Goal: Task Accomplishment & Management: Complete application form

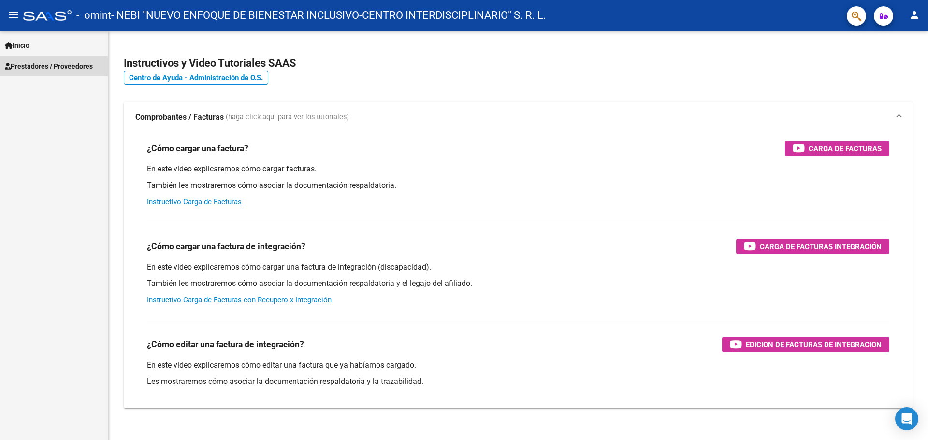
click at [31, 64] on span "Prestadores / Proveedores" at bounding box center [49, 66] width 88 height 11
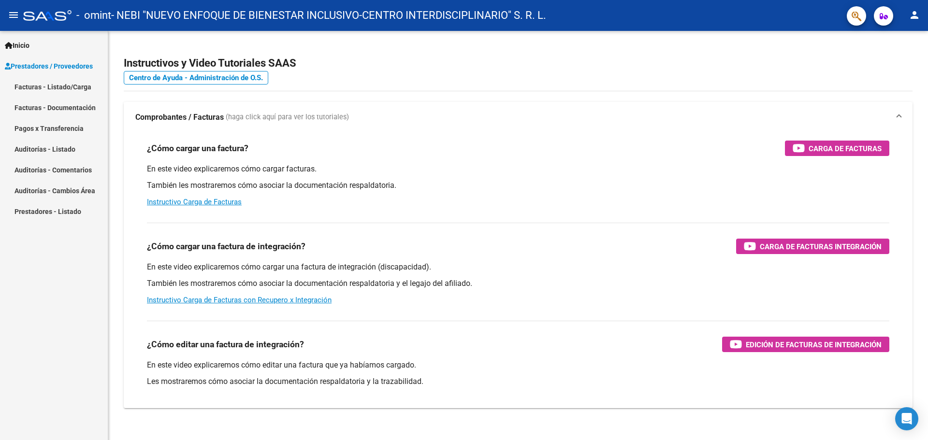
click at [61, 86] on link "Facturas - Listado/Carga" at bounding box center [54, 86] width 108 height 21
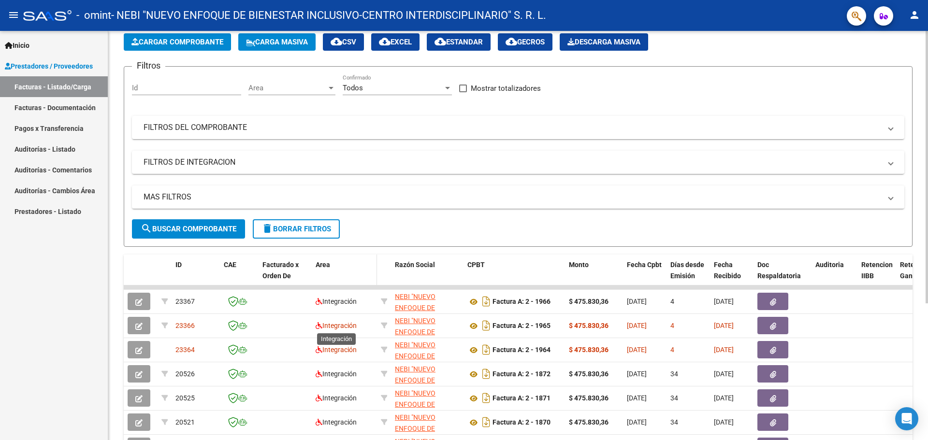
scroll to position [97, 0]
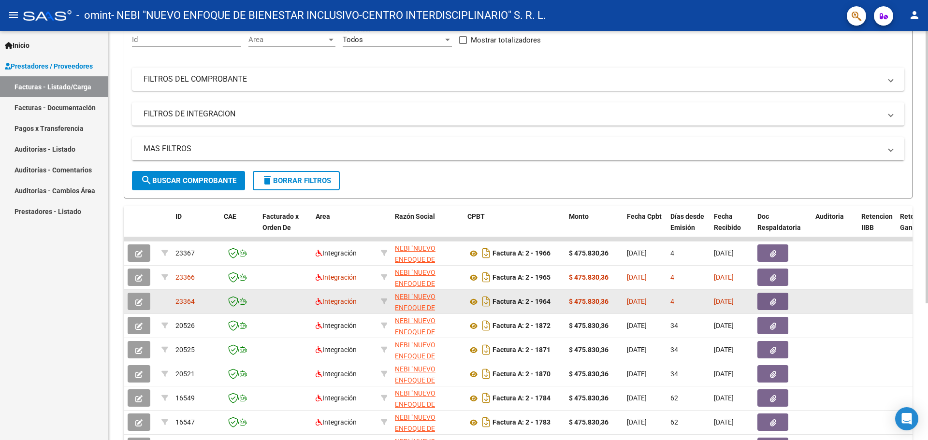
click at [140, 302] on icon "button" at bounding box center [138, 302] width 7 height 7
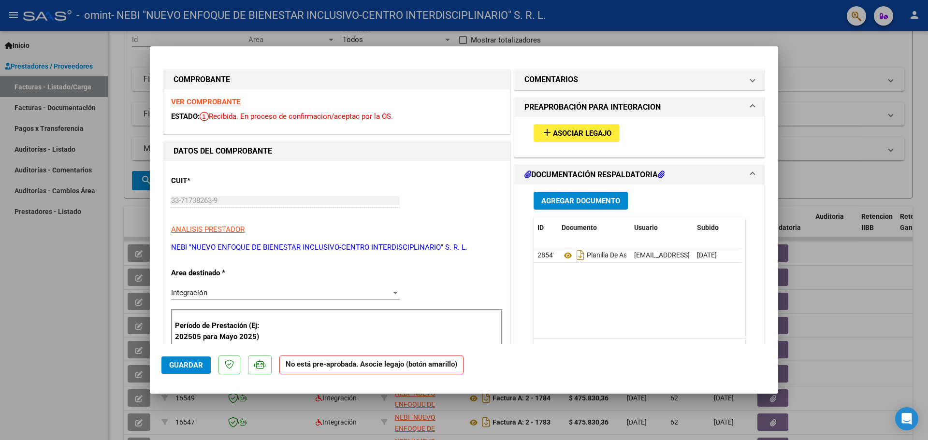
scroll to position [0, 0]
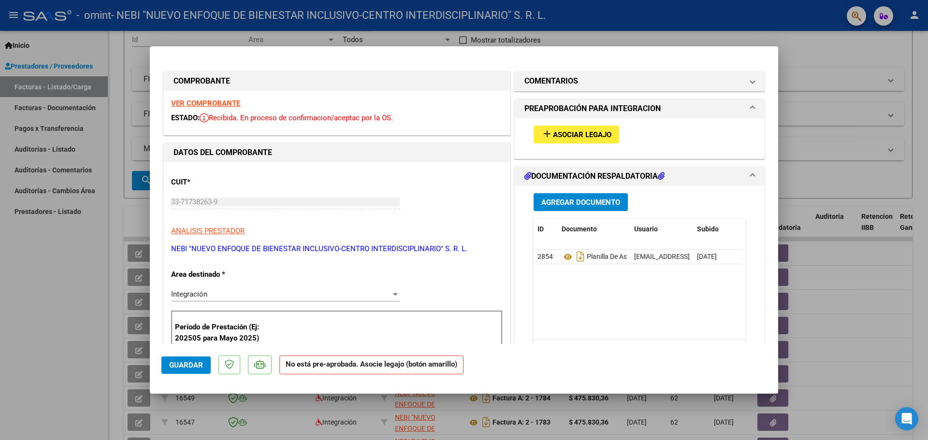
click at [571, 135] on span "Asociar Legajo" at bounding box center [582, 134] width 58 height 9
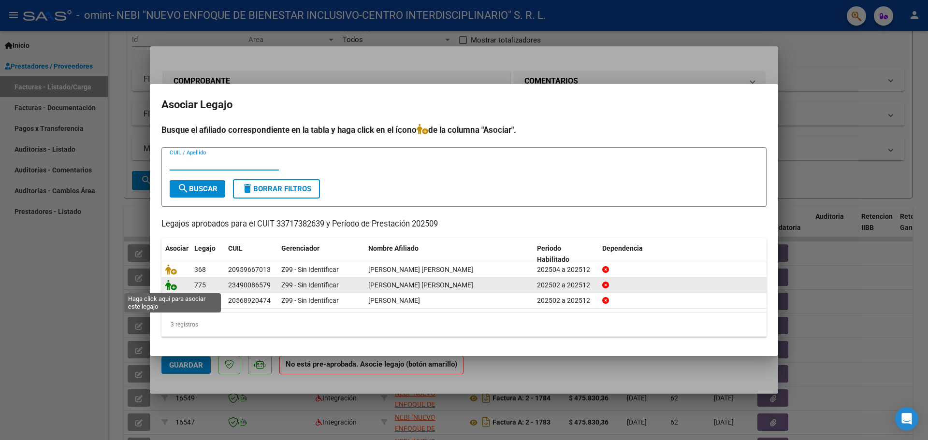
click at [174, 289] on icon at bounding box center [171, 285] width 12 height 11
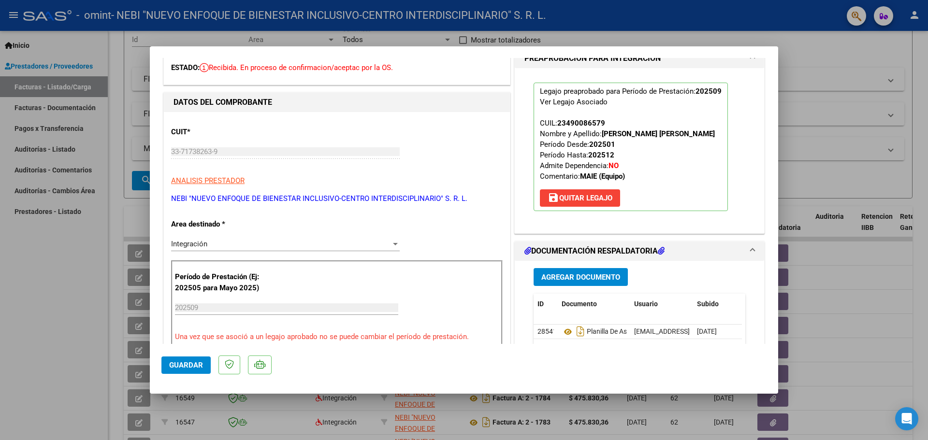
scroll to position [145, 0]
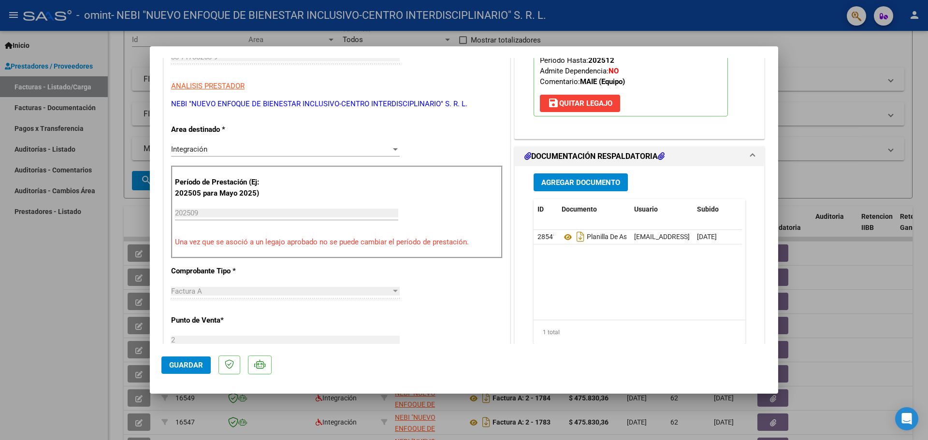
click at [189, 370] on button "Guardar" at bounding box center [185, 365] width 49 height 17
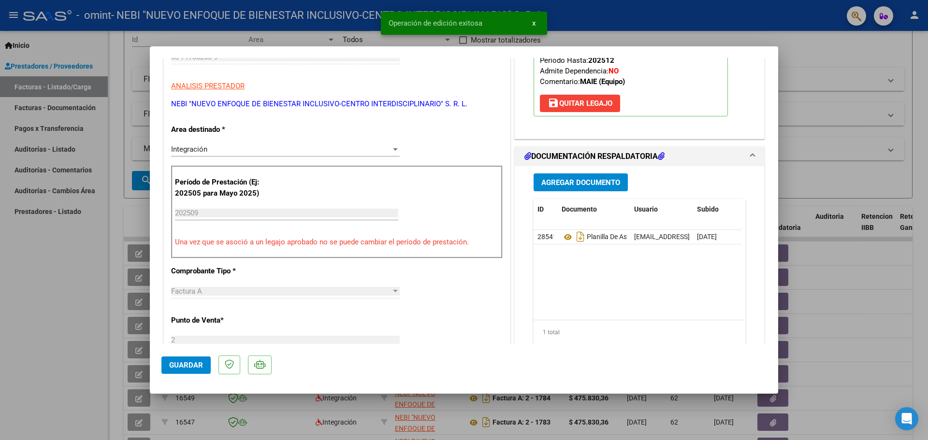
click at [858, 135] on div at bounding box center [464, 220] width 928 height 440
type input "$ 0,00"
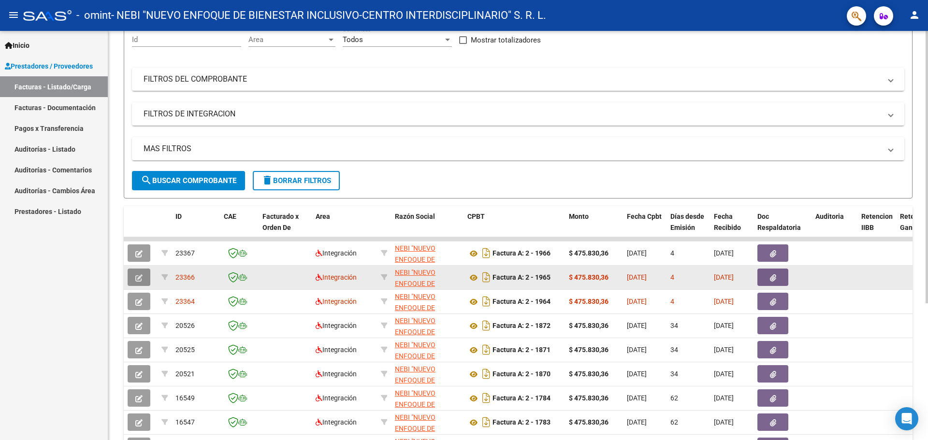
click at [148, 280] on button "button" at bounding box center [139, 277] width 23 height 17
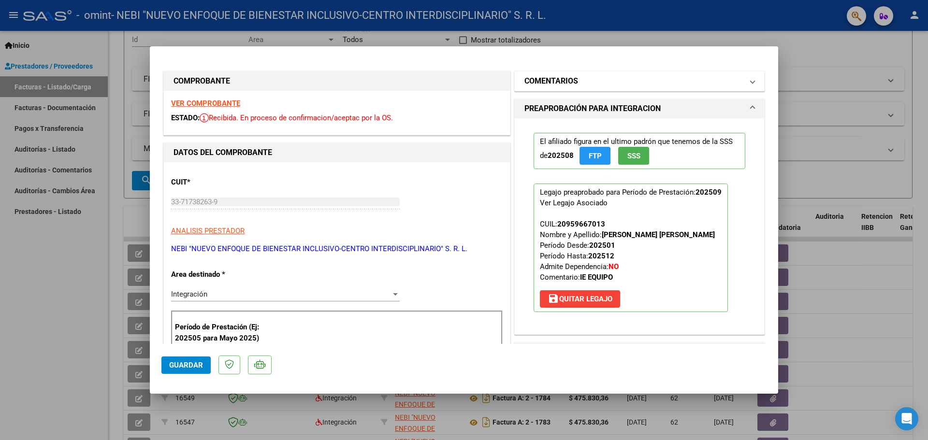
click at [753, 88] on mat-expansion-panel-header "COMENTARIOS" at bounding box center [639, 81] width 249 height 19
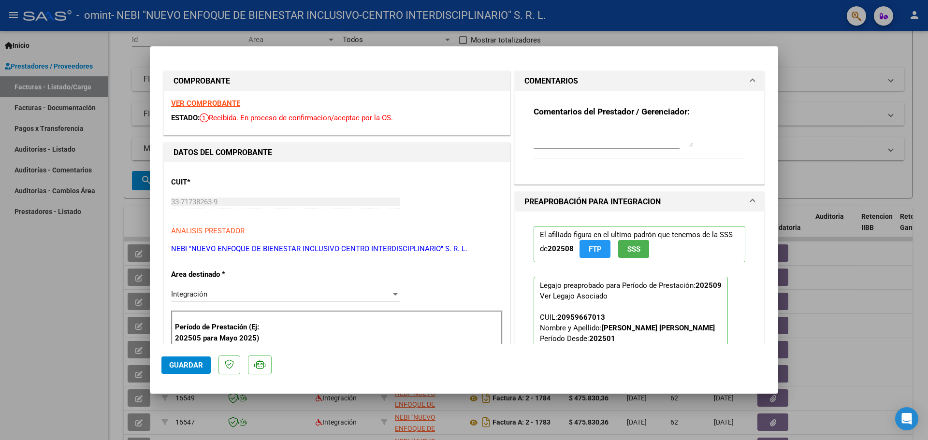
click at [738, 199] on span "PREAPROBACIÓN PARA INTEGRACION" at bounding box center [637, 202] width 226 height 12
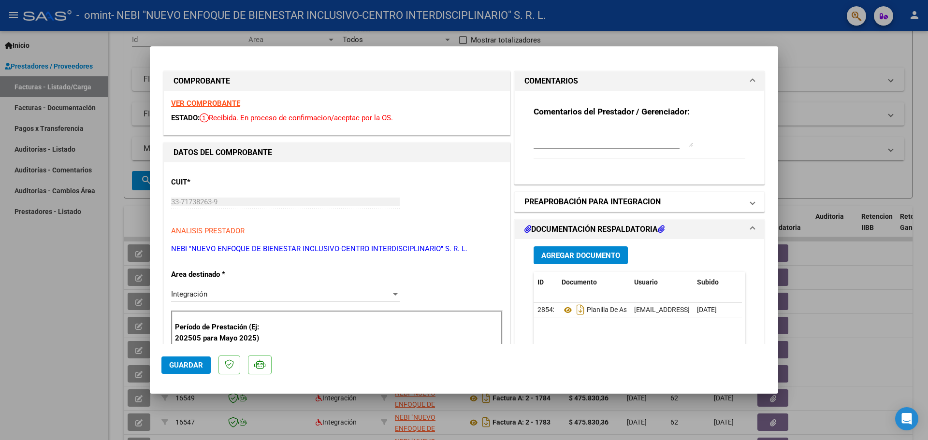
click at [738, 199] on span "PREAPROBACIÓN PARA INTEGRACION" at bounding box center [637, 202] width 226 height 12
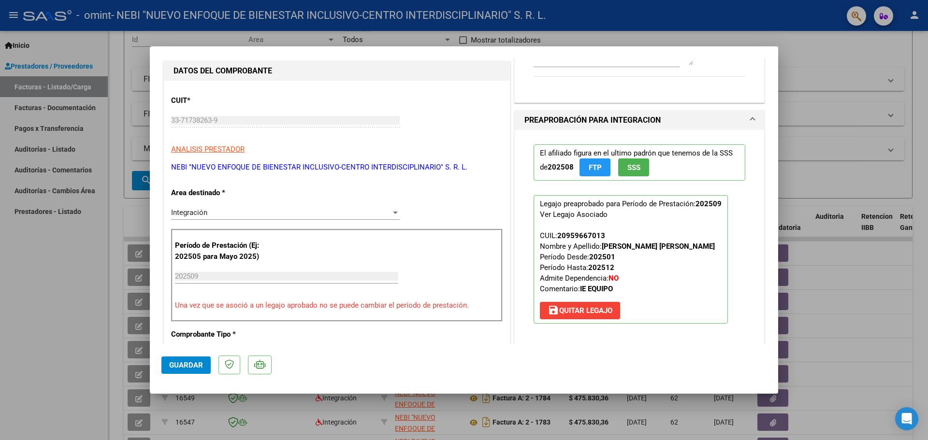
scroll to position [97, 0]
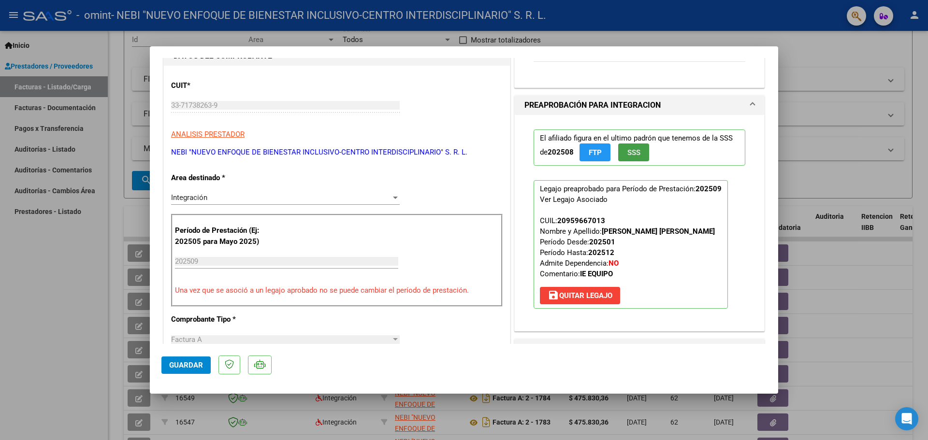
click at [627, 154] on span "SSS" at bounding box center [633, 152] width 13 height 9
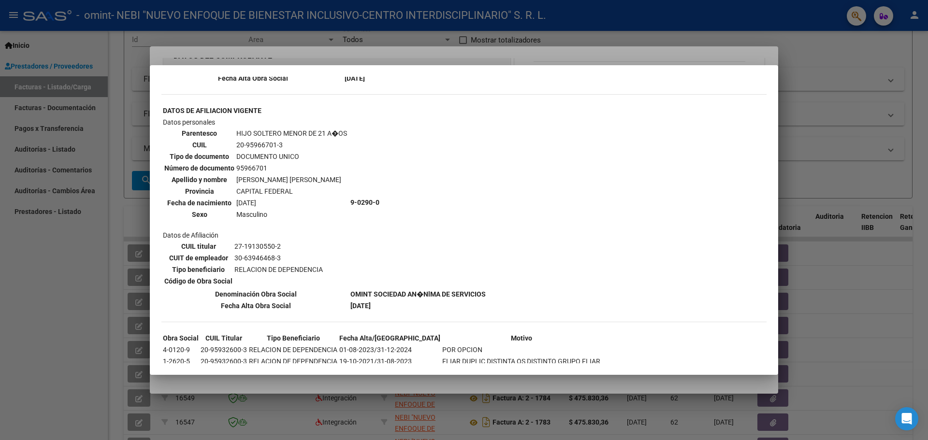
scroll to position [556, 0]
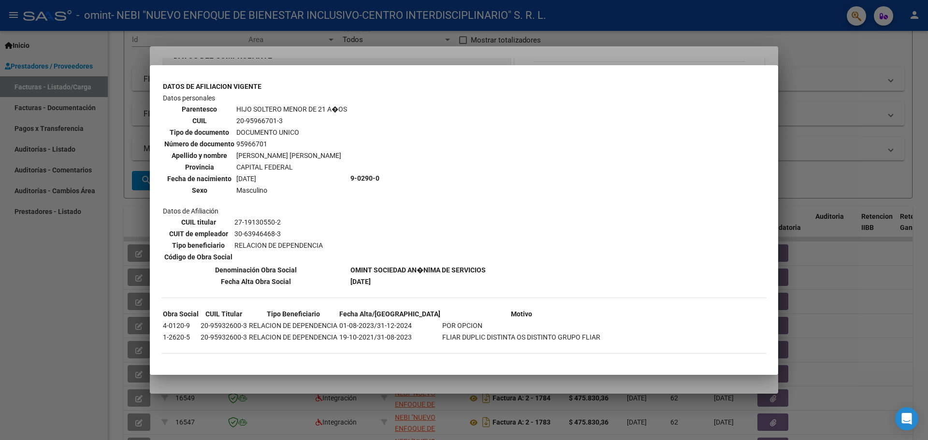
click at [436, 53] on div at bounding box center [464, 220] width 928 height 440
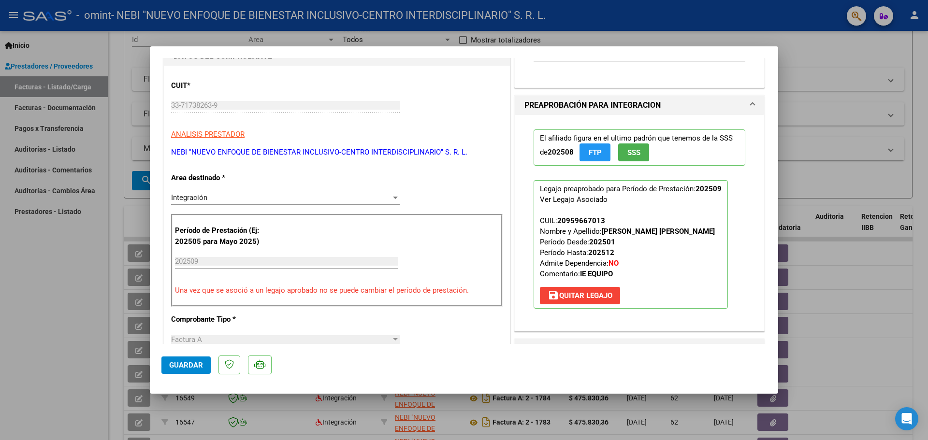
click at [589, 154] on span "FTP" at bounding box center [595, 152] width 13 height 9
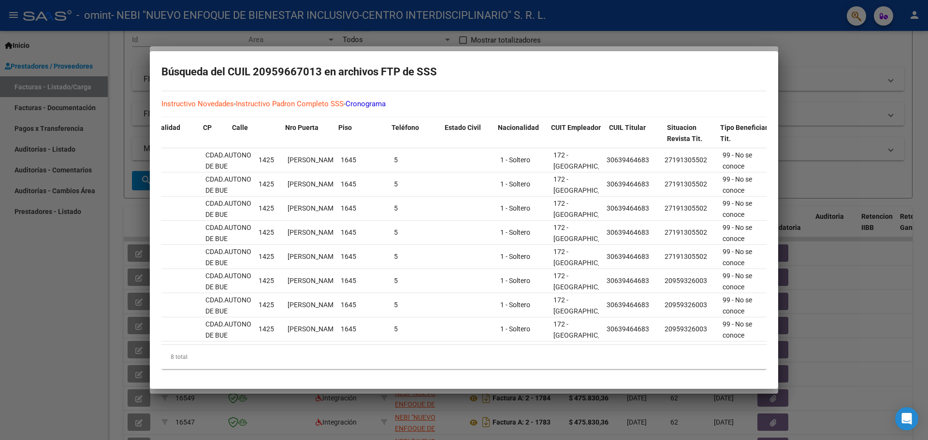
scroll to position [0, 674]
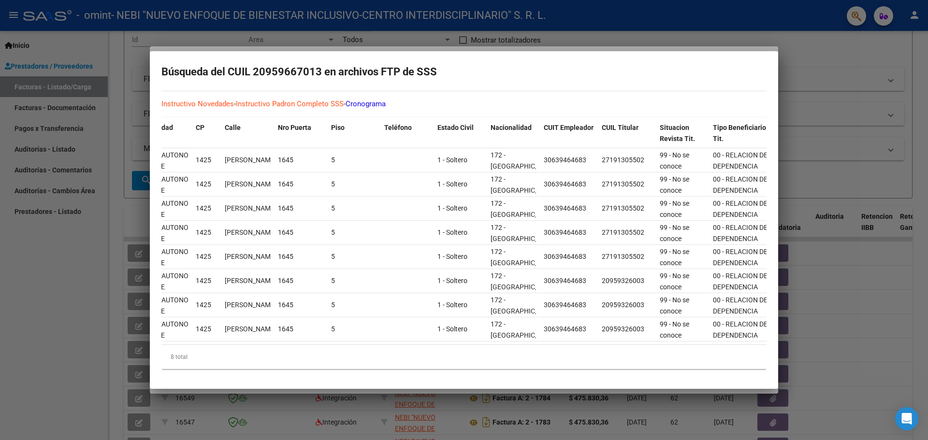
click at [793, 45] on div at bounding box center [464, 220] width 928 height 440
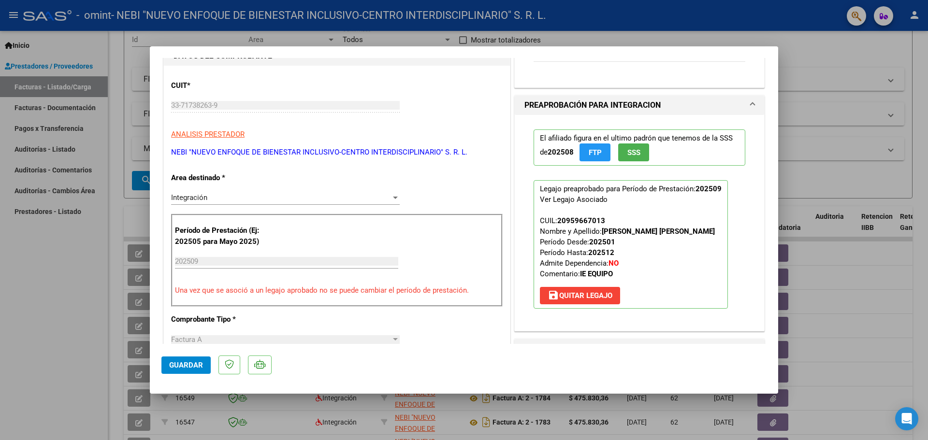
click at [758, 62] on div "COMENTARIOS Comentarios del Prestador / Gerenciador:" at bounding box center [639, 31] width 254 height 114
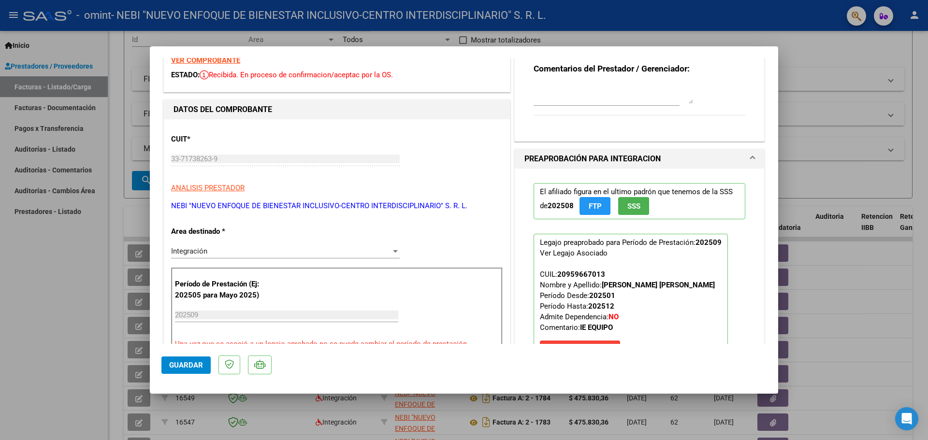
scroll to position [0, 0]
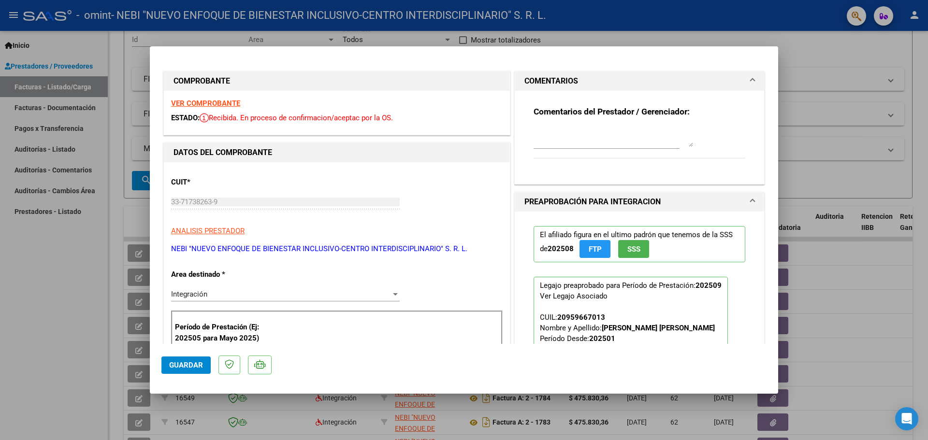
click at [36, 287] on div at bounding box center [464, 220] width 928 height 440
type input "$ 0,00"
